Goal: Task Accomplishment & Management: Use online tool/utility

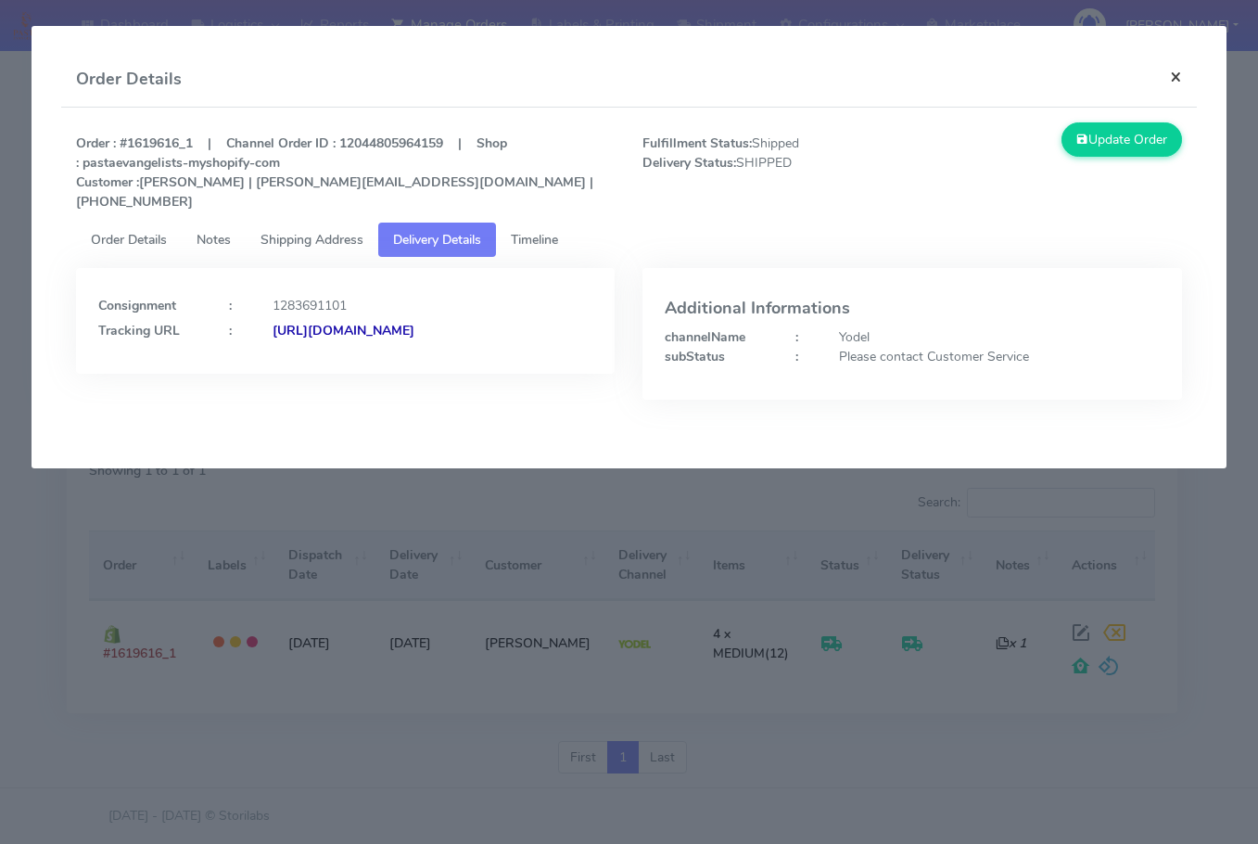
click at [1169, 69] on button "×" at bounding box center [1176, 76] width 42 height 49
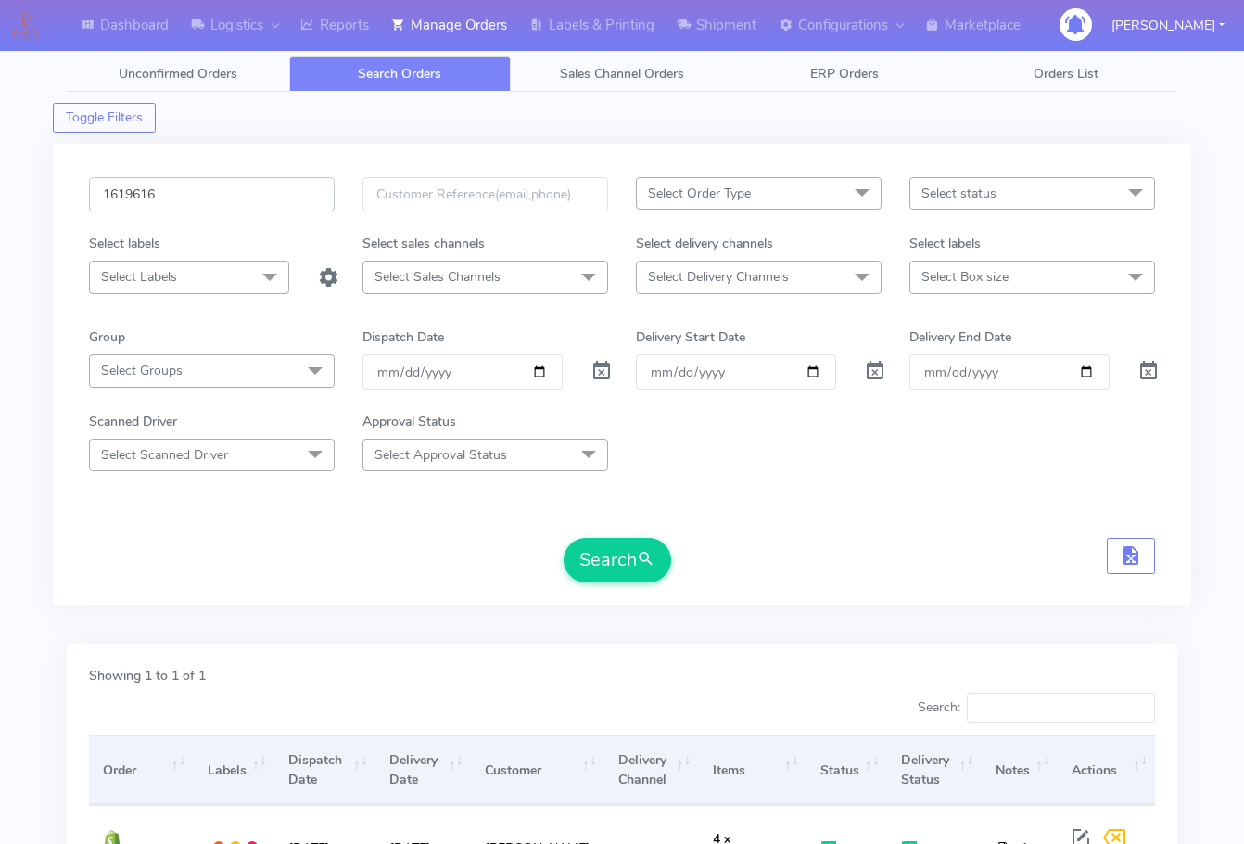
click at [221, 186] on input "1619616" at bounding box center [212, 194] width 246 height 34
paste input "152"
type input "1619152"
click at [635, 560] on button "Search" at bounding box center [618, 560] width 108 height 45
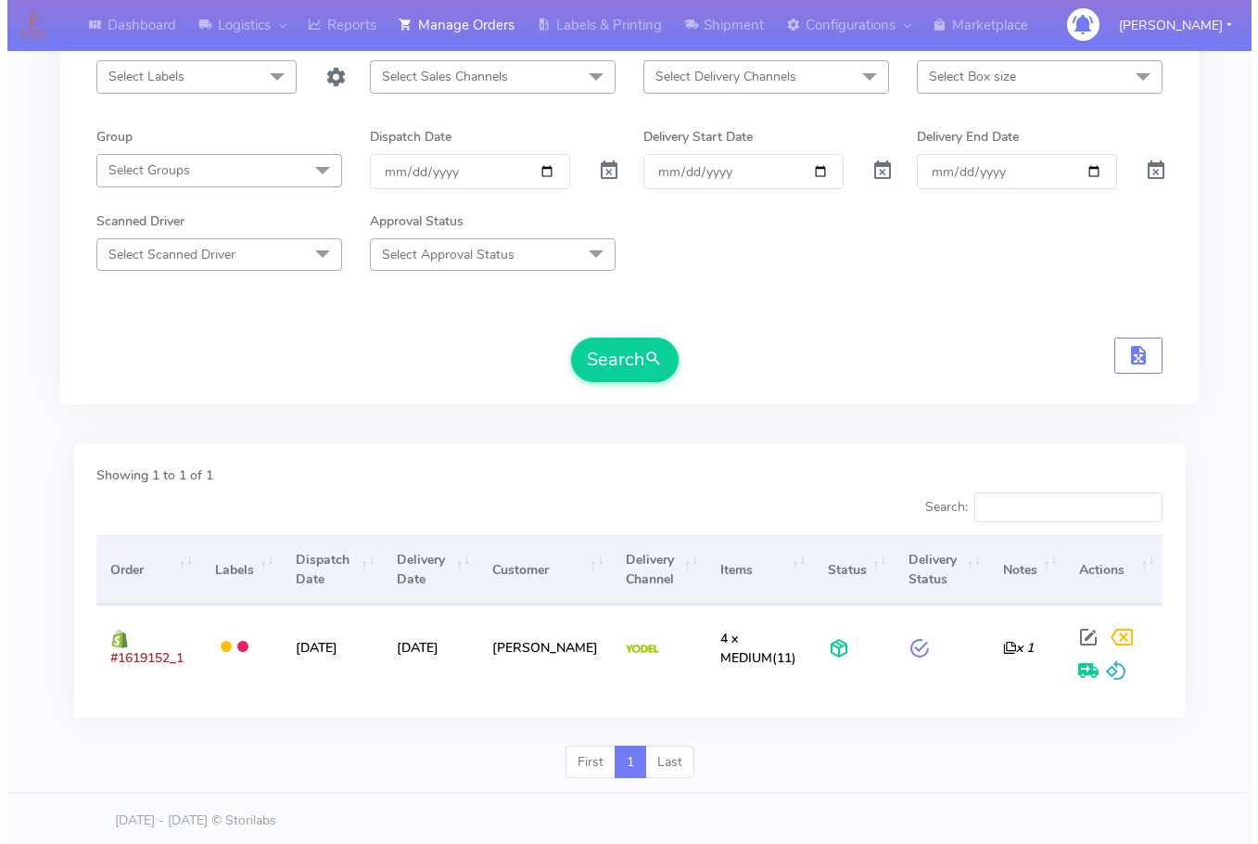
scroll to position [205, 0]
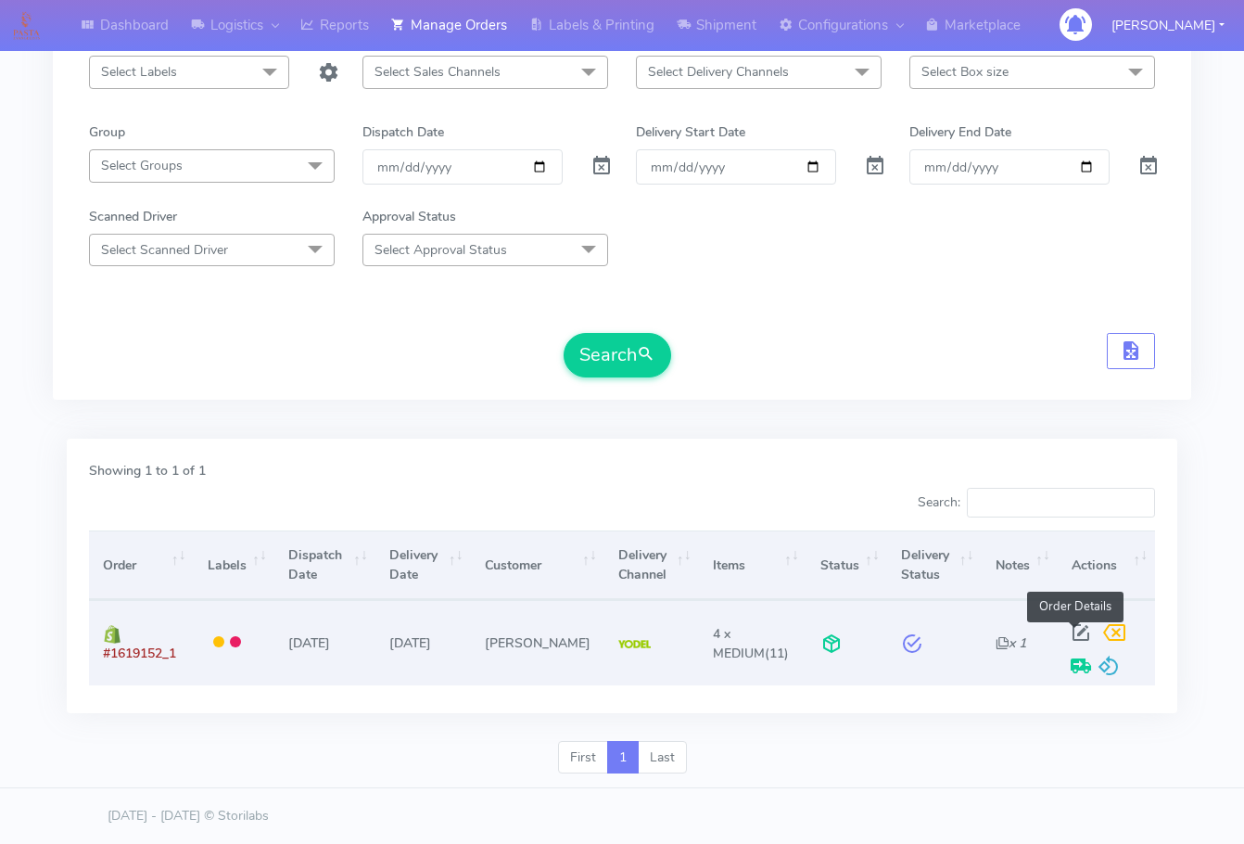
click at [1077, 632] on span at bounding box center [1080, 637] width 33 height 18
select select "5"
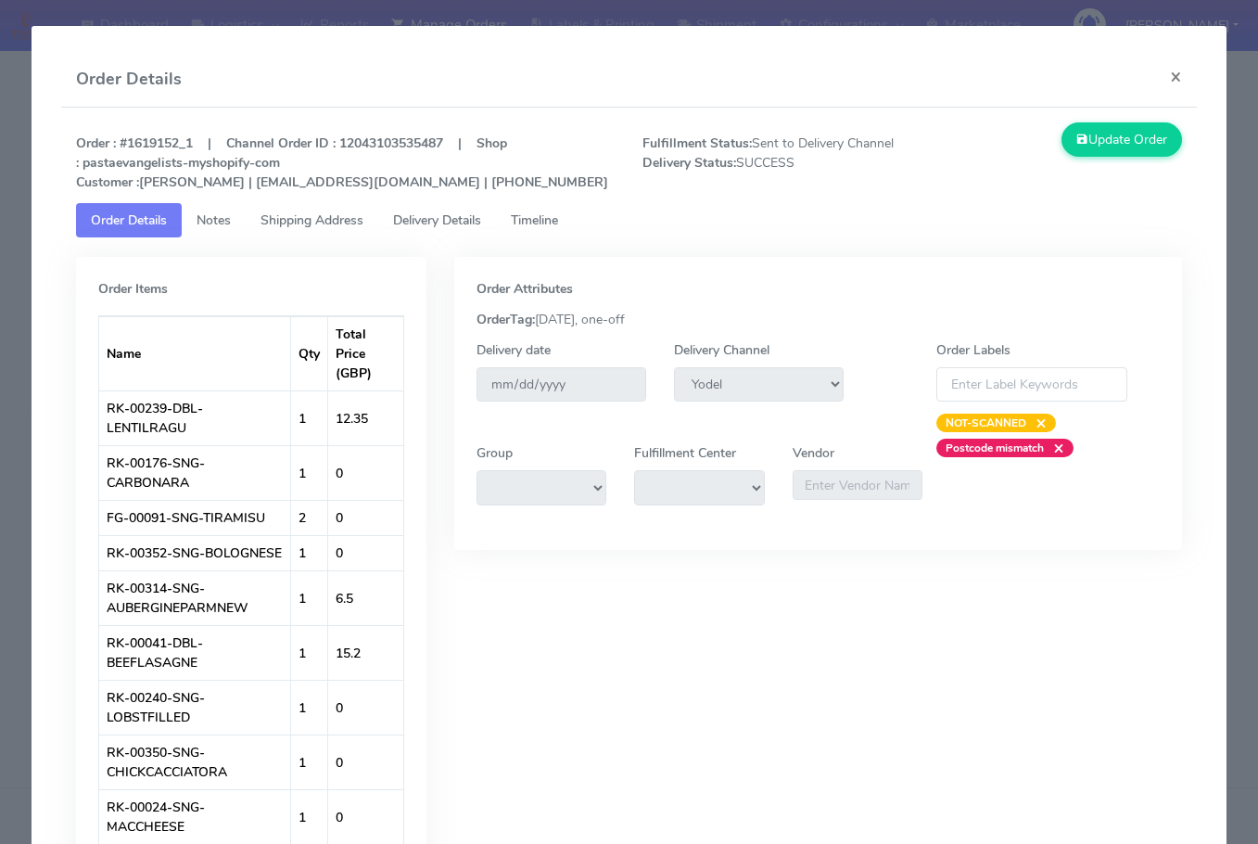
click at [528, 216] on span "Timeline" at bounding box center [534, 220] width 47 height 18
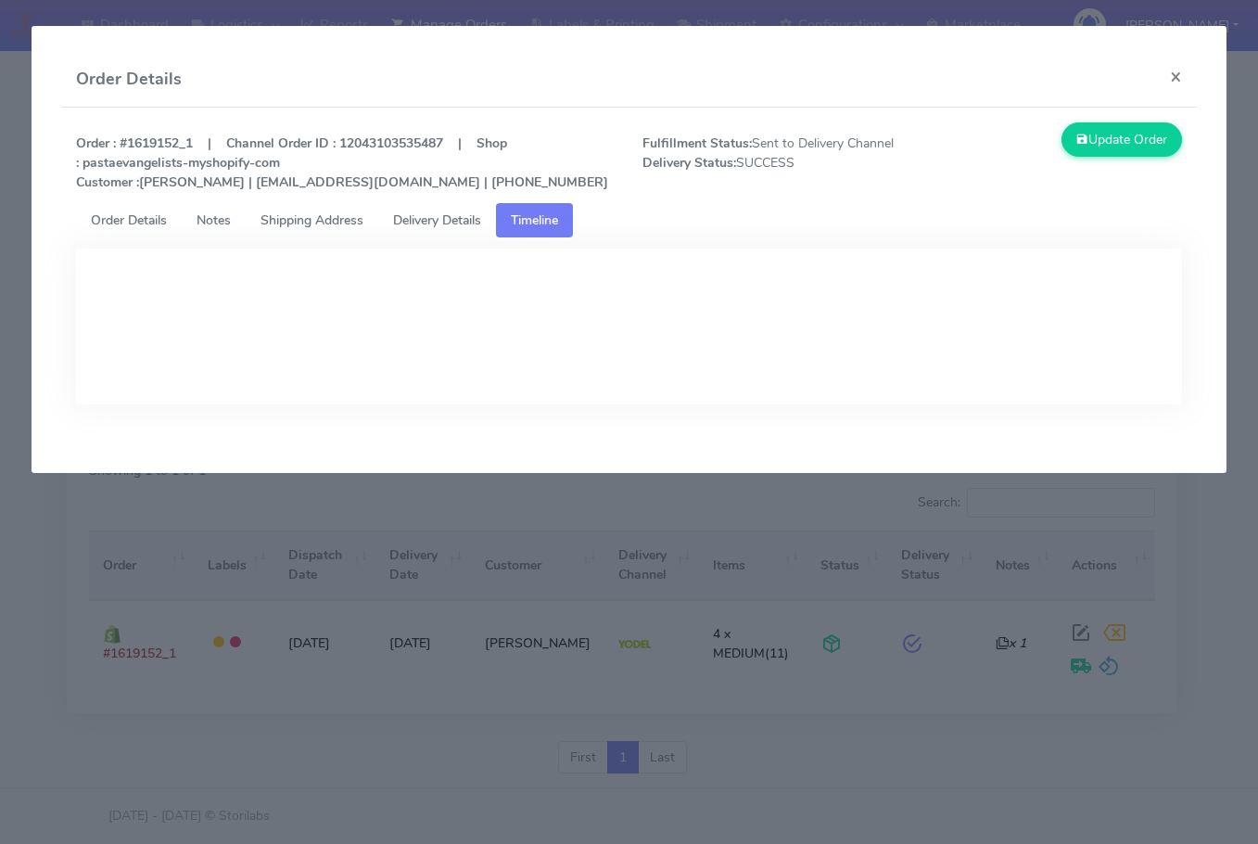
click at [450, 215] on span "Delivery Details" at bounding box center [437, 220] width 88 height 18
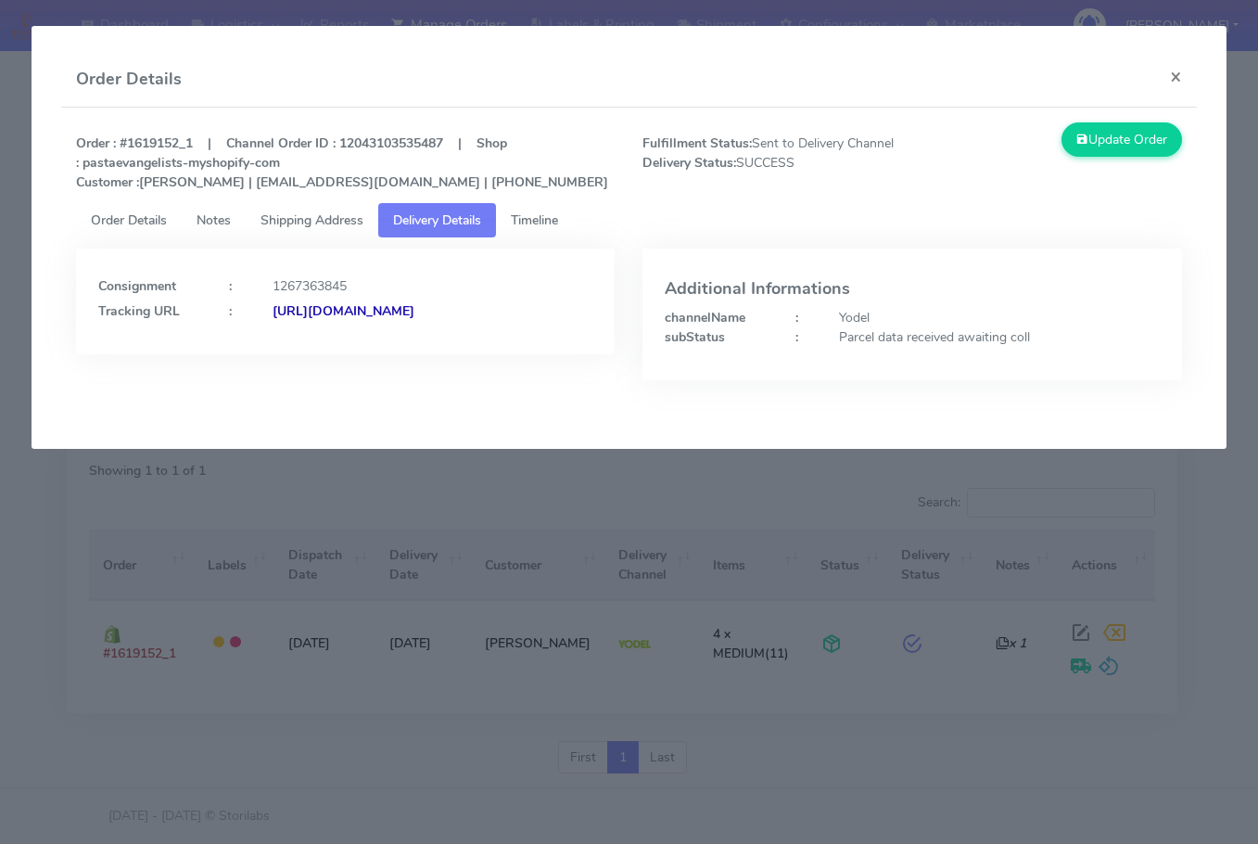
click at [319, 220] on span "Shipping Address" at bounding box center [312, 220] width 103 height 18
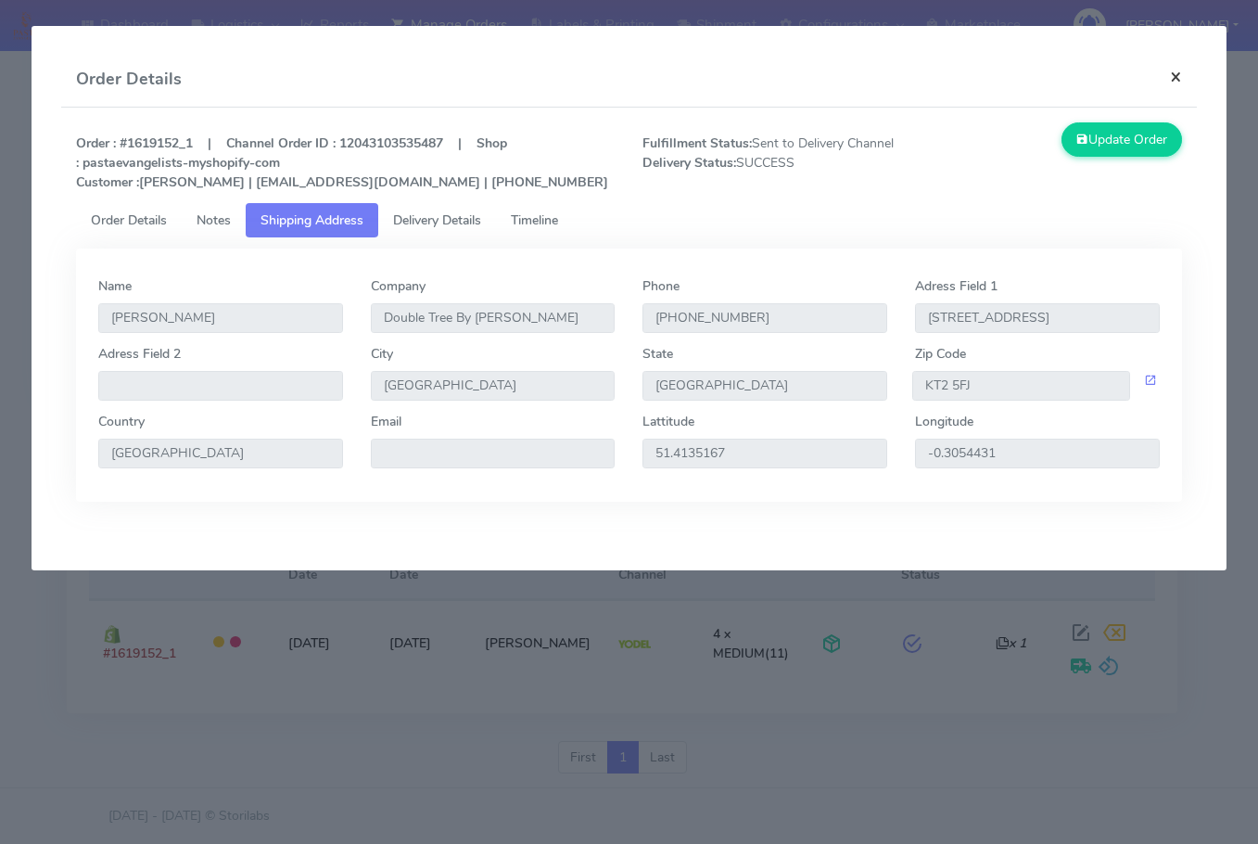
drag, startPoint x: 1179, startPoint y: 70, endPoint x: 608, endPoint y: 273, distance: 605.9
click at [1179, 70] on button "×" at bounding box center [1176, 76] width 42 height 49
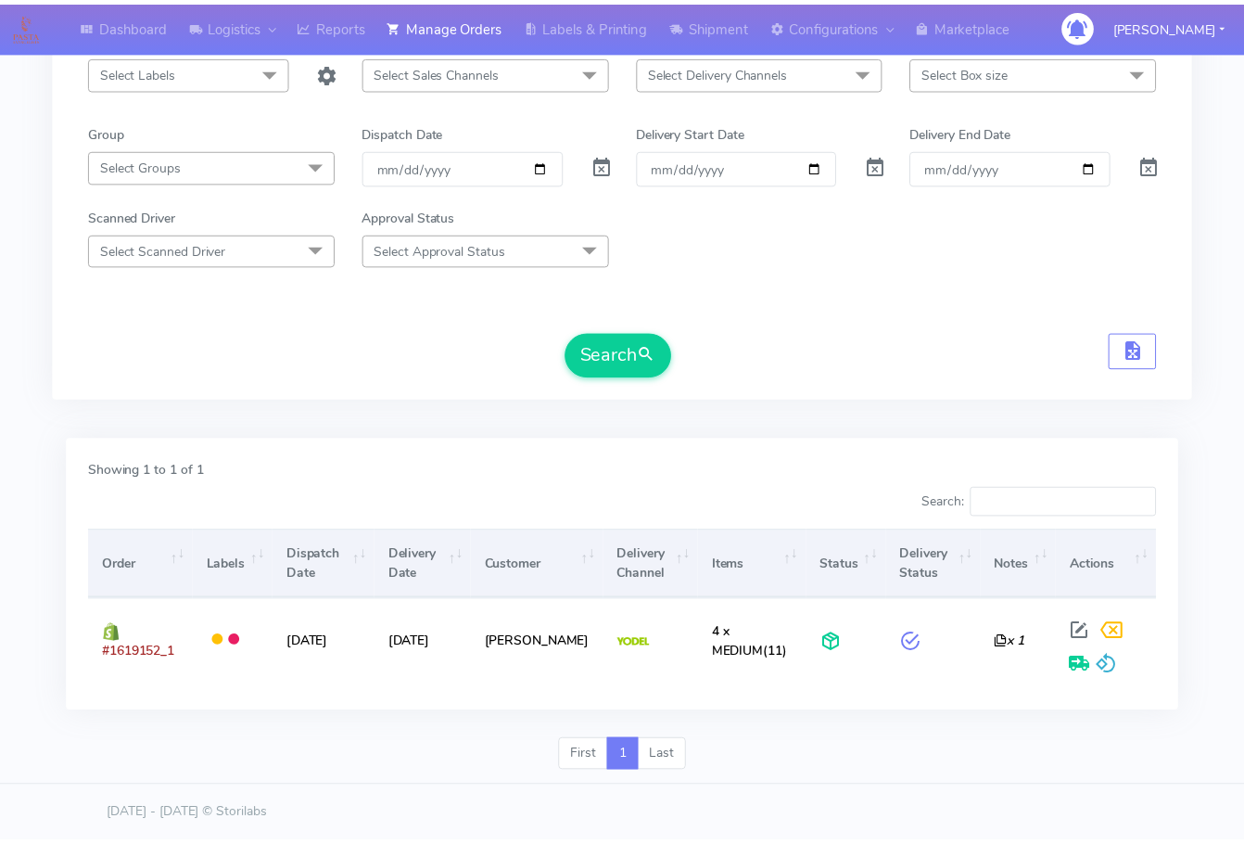
scroll to position [112, 0]
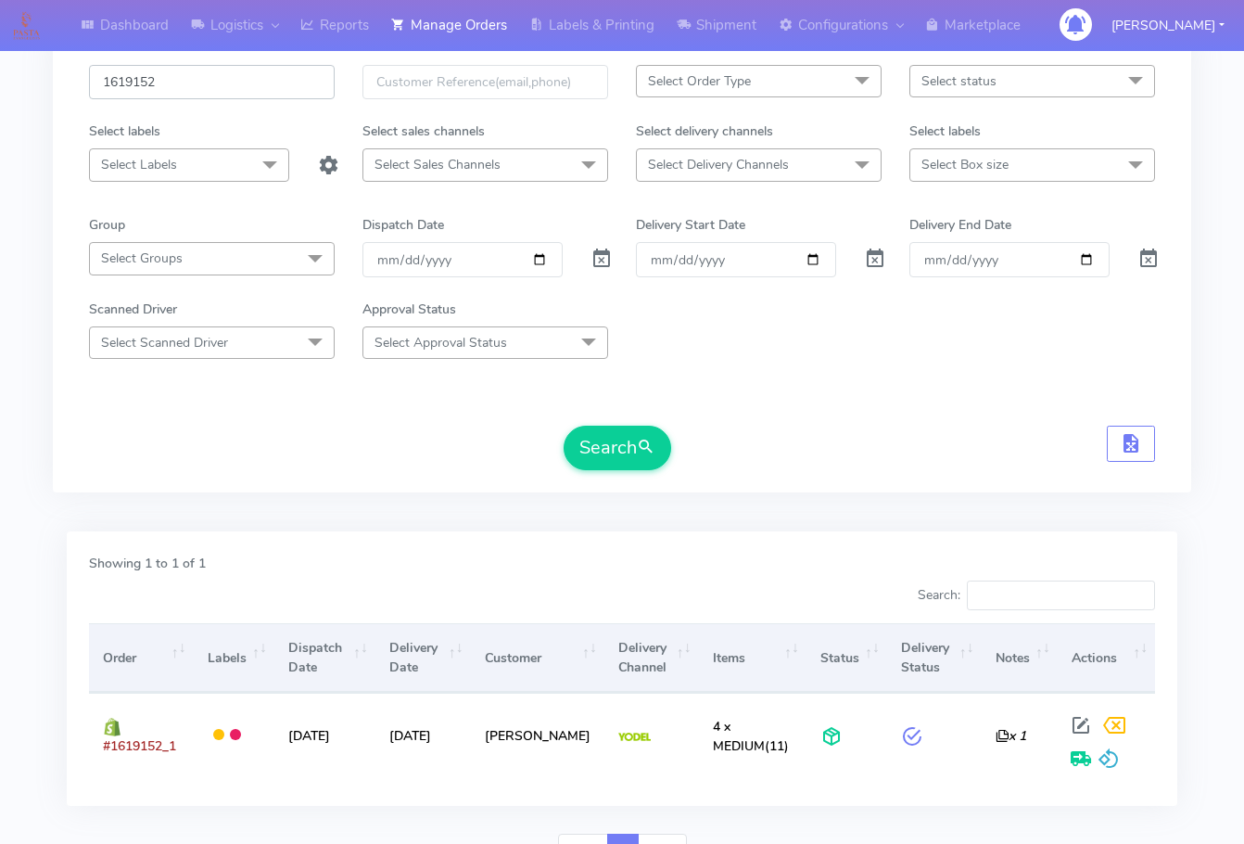
click at [198, 78] on input "1619152" at bounding box center [212, 82] width 246 height 34
paste input "673"
type input "1619673"
click at [610, 449] on button "Search" at bounding box center [618, 448] width 108 height 45
